Goal: Information Seeking & Learning: Learn about a topic

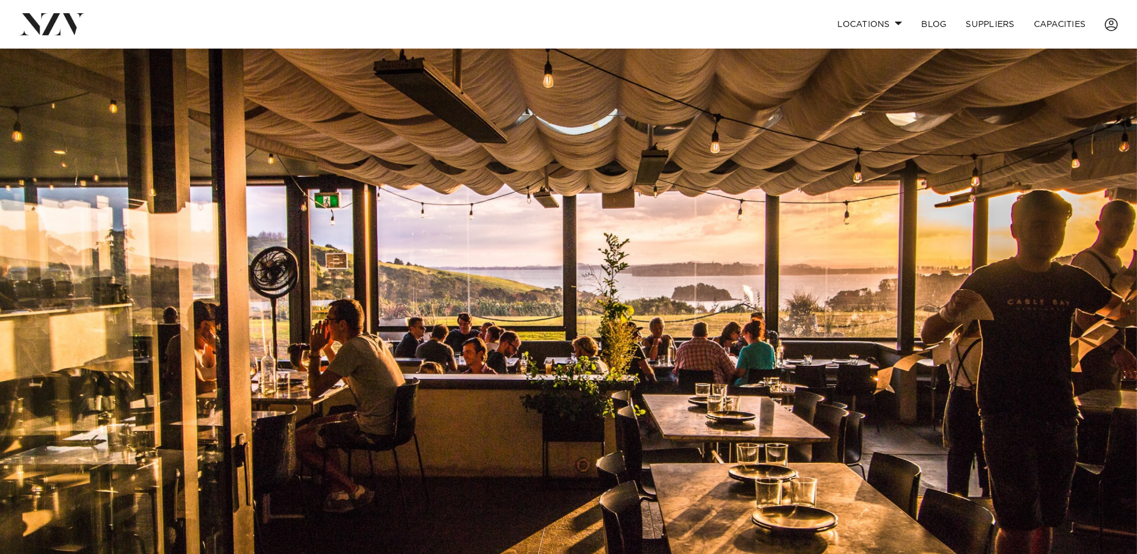
click at [850, 266] on img at bounding box center [568, 315] width 1137 height 533
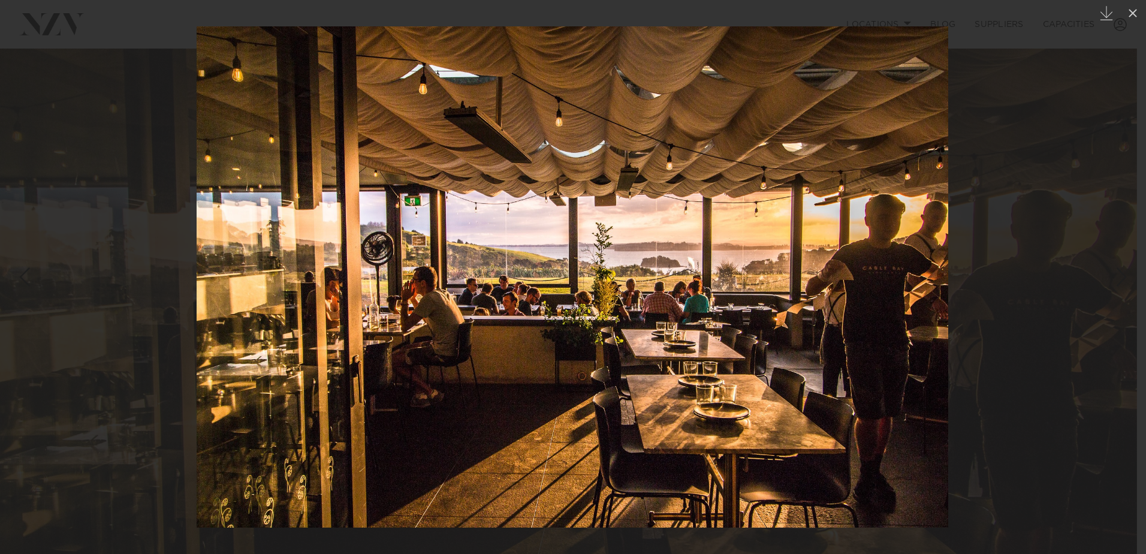
click at [1085, 282] on div at bounding box center [573, 277] width 1146 height 554
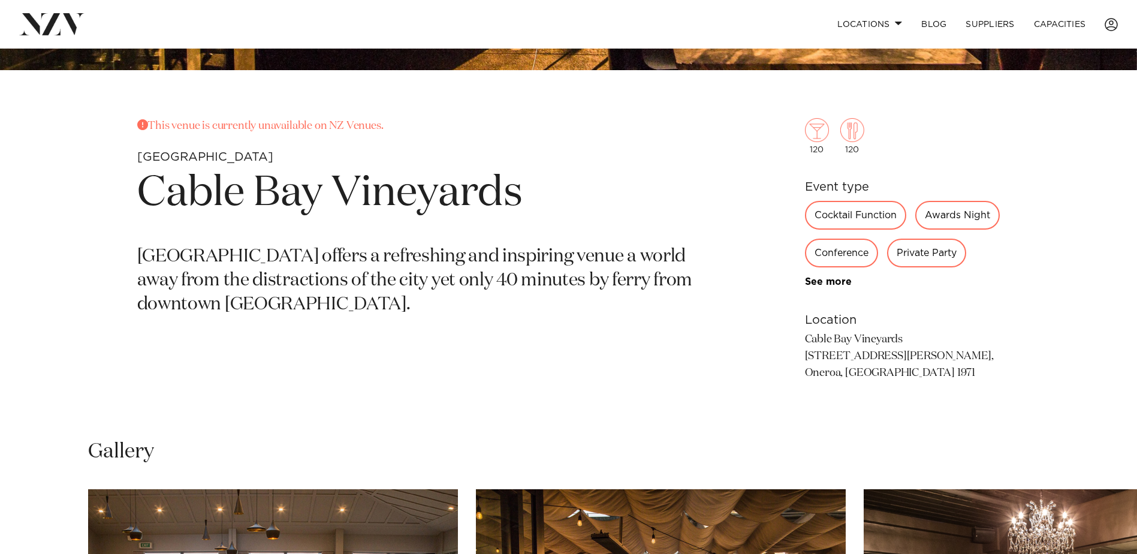
scroll to position [659, 0]
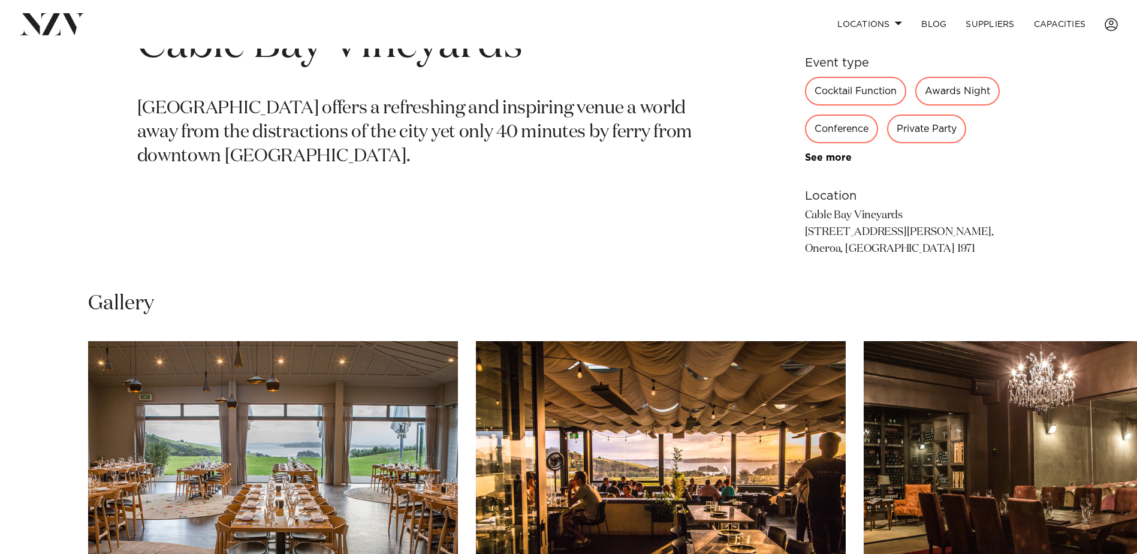
click at [422, 448] on img "1 / 9" at bounding box center [273, 476] width 370 height 271
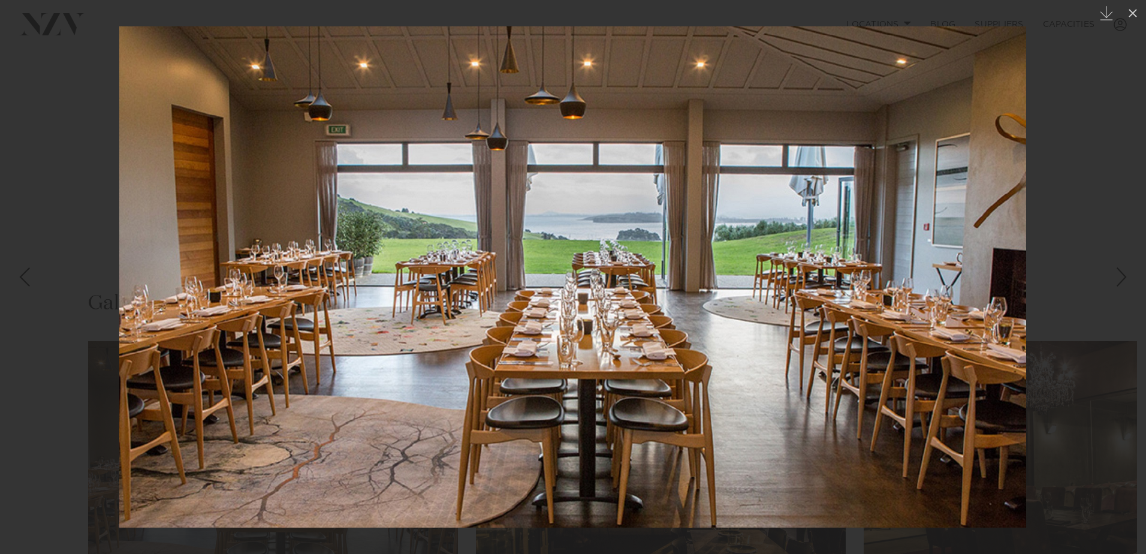
click at [738, 194] on img at bounding box center [572, 276] width 907 height 501
click at [157, 41] on img at bounding box center [572, 276] width 907 height 501
click at [81, 53] on div at bounding box center [573, 277] width 1146 height 554
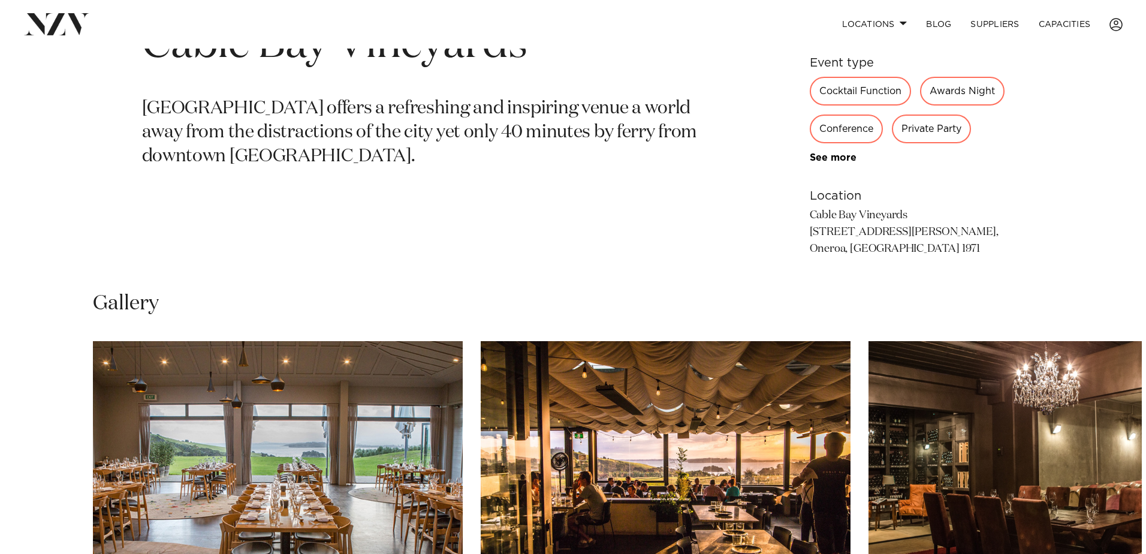
scroll to position [899, 0]
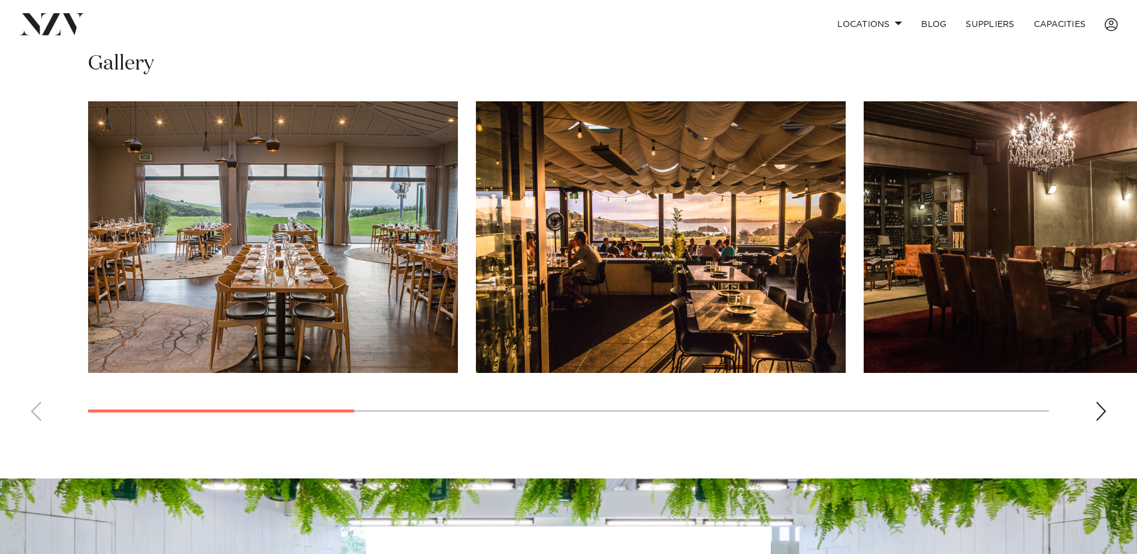
click at [1094, 430] on swiper-container at bounding box center [568, 265] width 1137 height 329
click at [1097, 421] on div "Next slide" at bounding box center [1101, 411] width 12 height 19
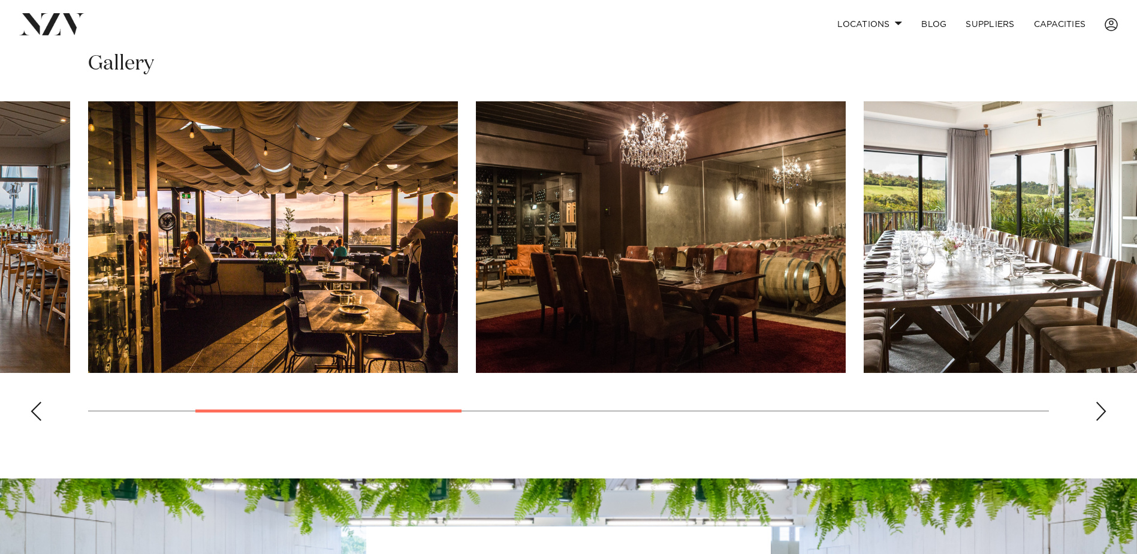
click at [1097, 421] on div "Next slide" at bounding box center [1101, 411] width 12 height 19
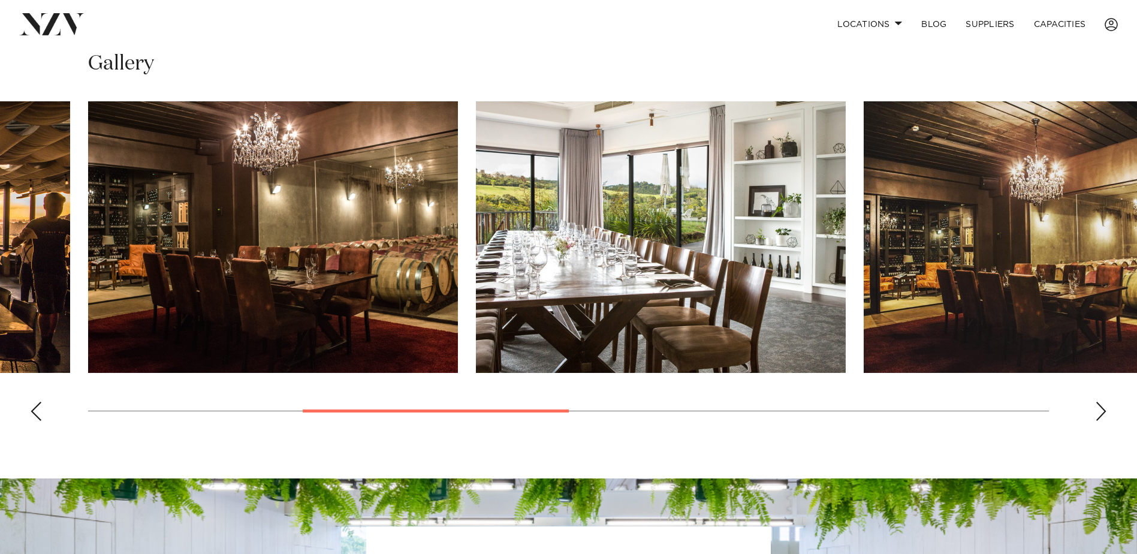
click at [1097, 421] on div "Next slide" at bounding box center [1101, 411] width 12 height 19
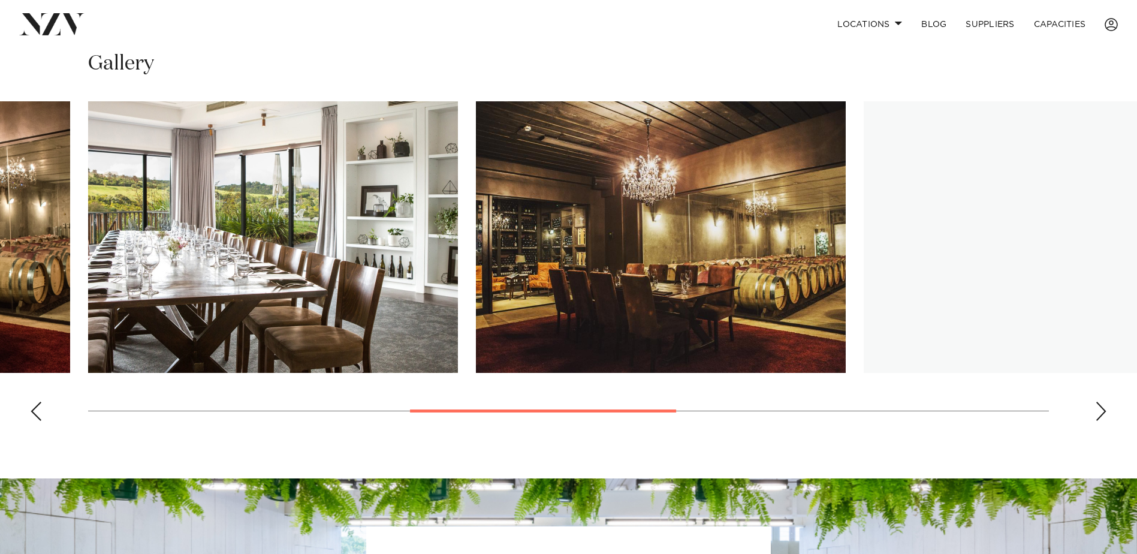
click at [1097, 421] on div "Next slide" at bounding box center [1101, 411] width 12 height 19
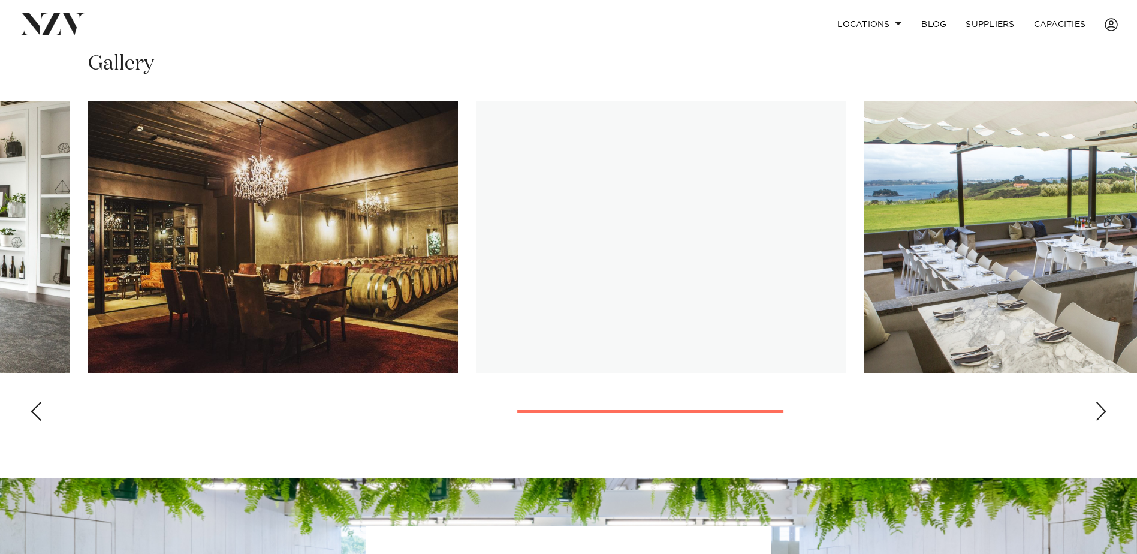
click at [1097, 421] on div "Next slide" at bounding box center [1101, 411] width 12 height 19
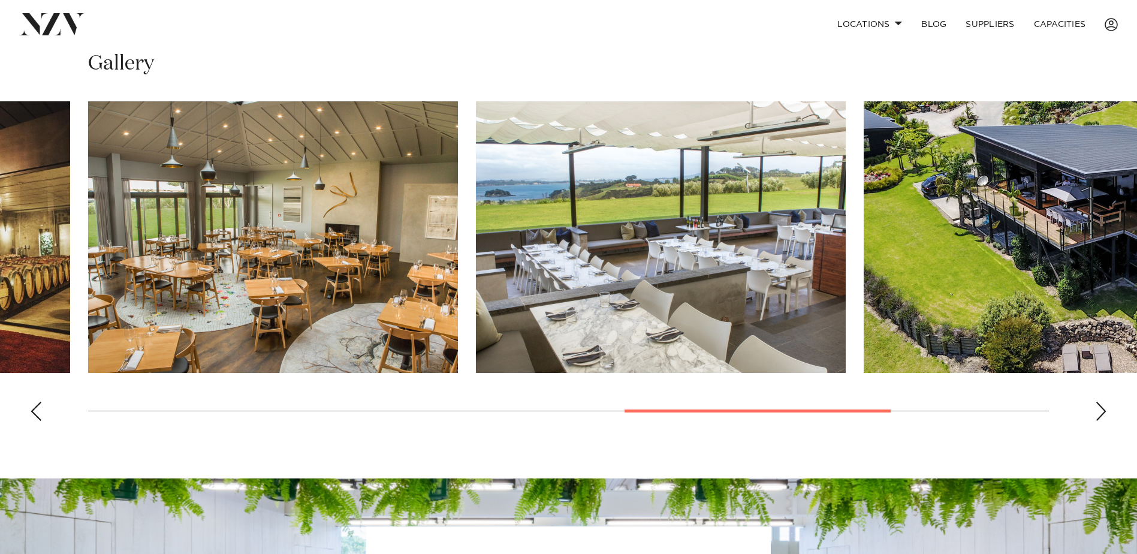
click at [285, 292] on img "6 / 9" at bounding box center [273, 236] width 370 height 271
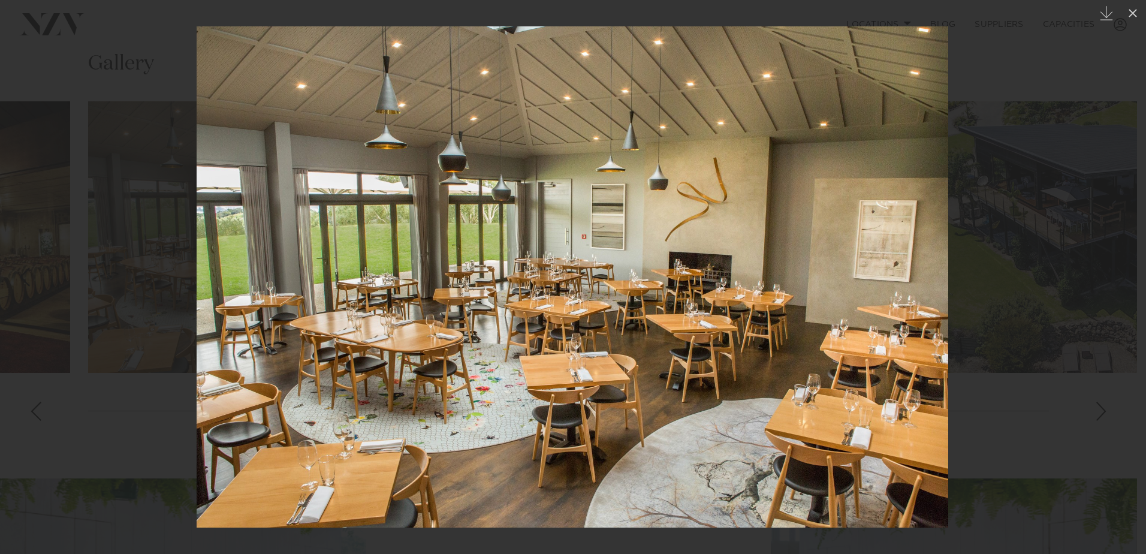
click at [111, 63] on div at bounding box center [573, 277] width 1146 height 554
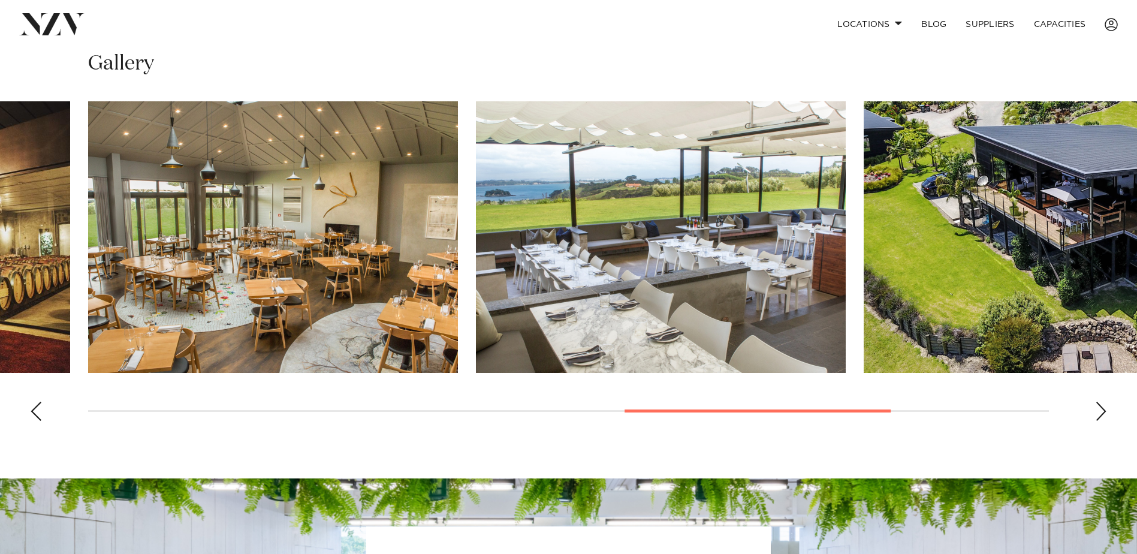
click at [659, 295] on img "7 / 9" at bounding box center [661, 236] width 370 height 271
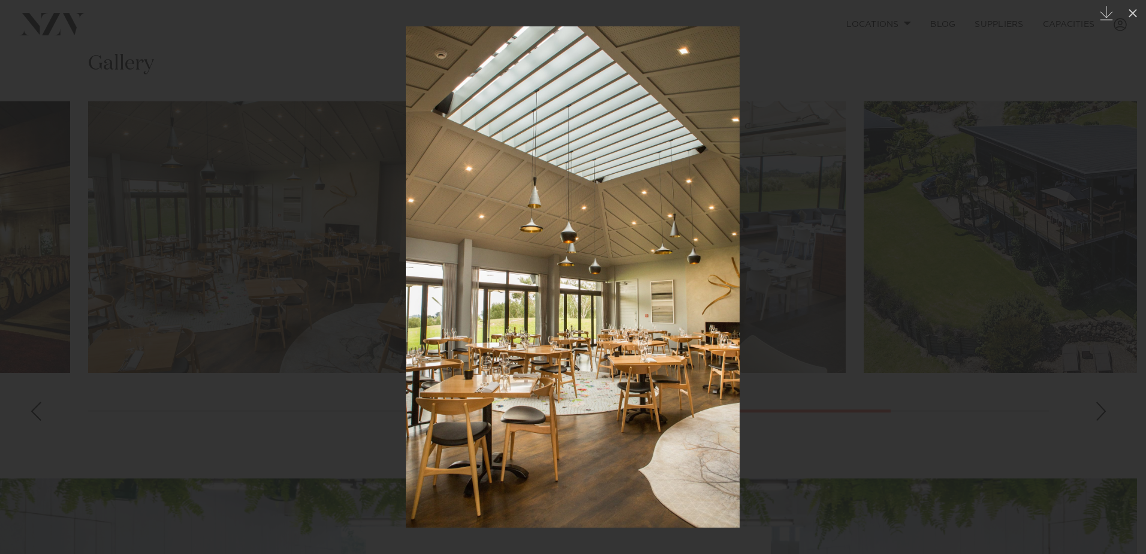
click at [452, 101] on img at bounding box center [573, 276] width 334 height 501
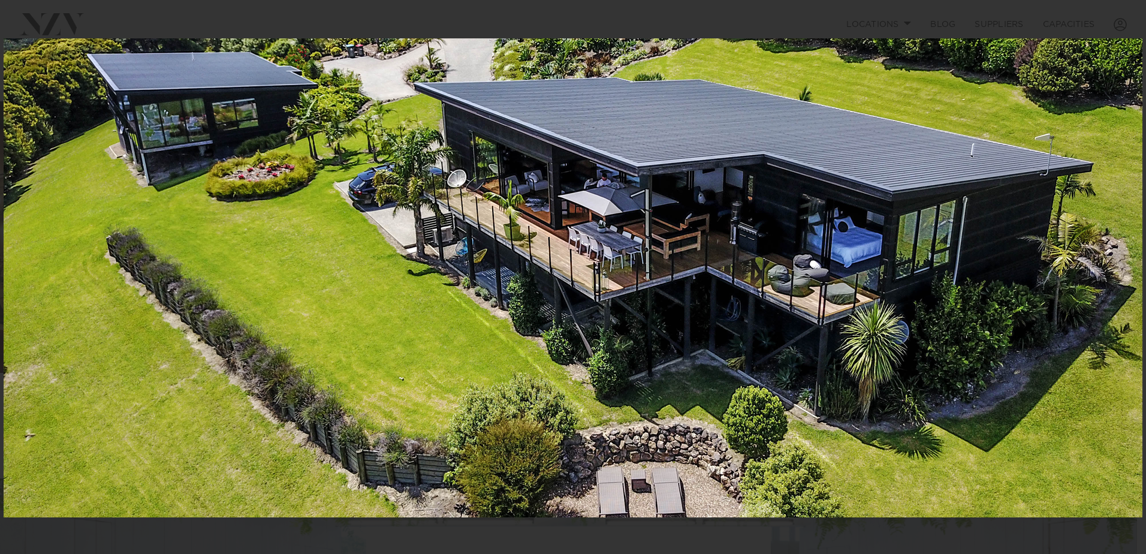
drag, startPoint x: 452, startPoint y: 101, endPoint x: 454, endPoint y: 108, distance: 7.3
click at [454, 108] on div at bounding box center [573, 277] width 1146 height 554
